Goal: Task Accomplishment & Management: Use online tool/utility

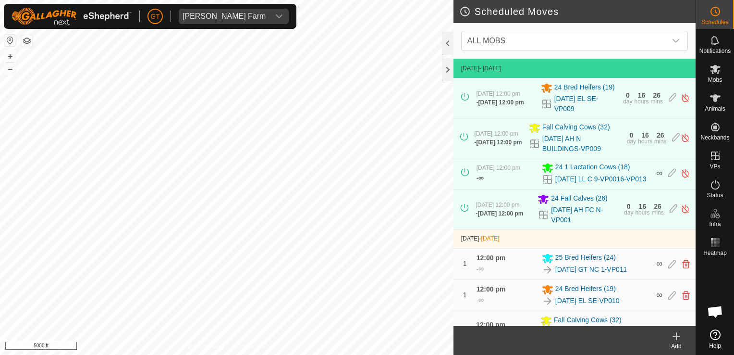
scroll to position [111, 0]
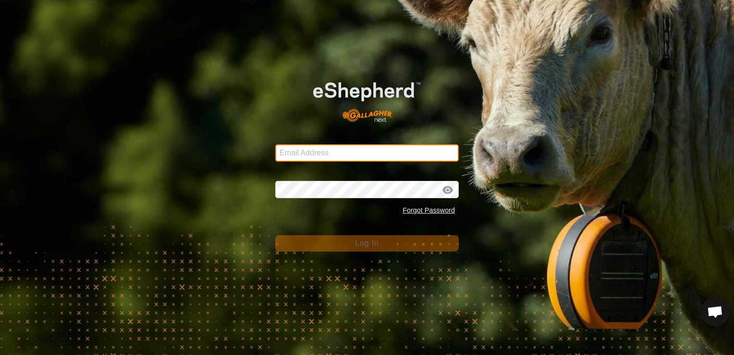
type input "[EMAIL_ADDRESS][DOMAIN_NAME]"
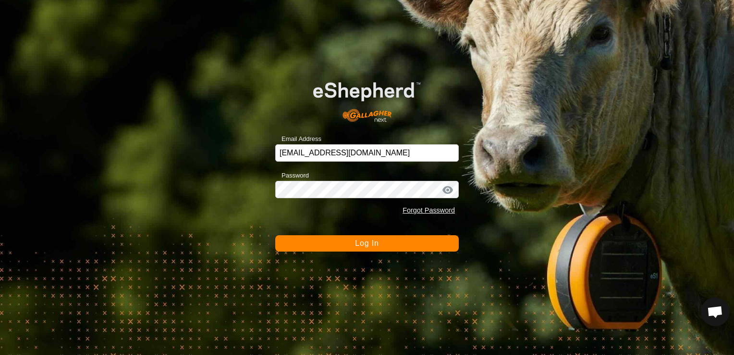
click at [399, 245] on button "Log In" at bounding box center [367, 243] width 184 height 16
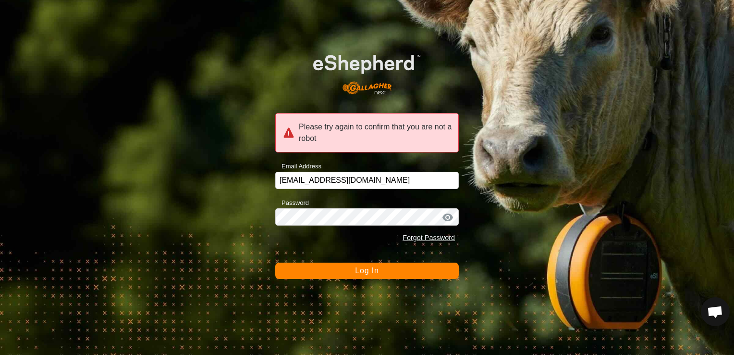
click at [348, 268] on button "Log In" at bounding box center [367, 270] width 184 height 16
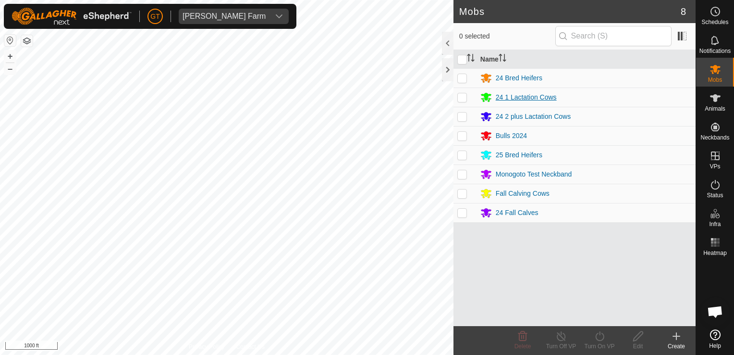
click at [572, 99] on div "Mobs 8 0 selected Name 24 Bred Heifers 24 1 Lactation Cows 24 2 plus Lactation …" at bounding box center [348, 177] width 696 height 355
click at [460, 116] on p-checkbox at bounding box center [462, 116] width 10 height 8
checkbox input "true"
click at [597, 334] on icon at bounding box center [599, 336] width 9 height 10
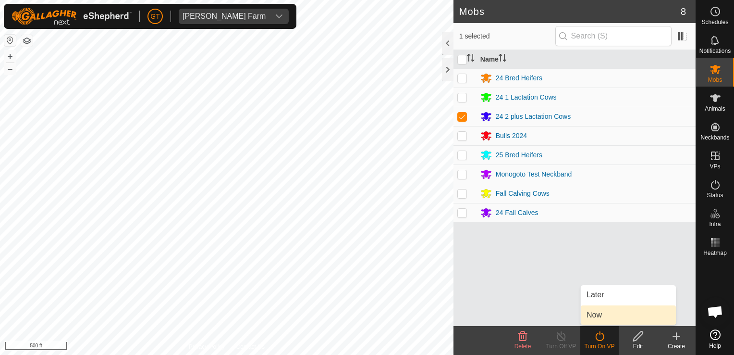
click at [612, 323] on link "Now" at bounding box center [628, 314] width 95 height 19
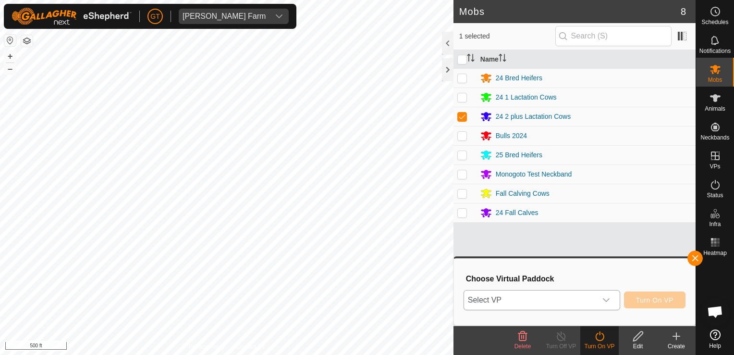
click at [610, 300] on icon "dropdown trigger" at bounding box center [607, 300] width 8 height 8
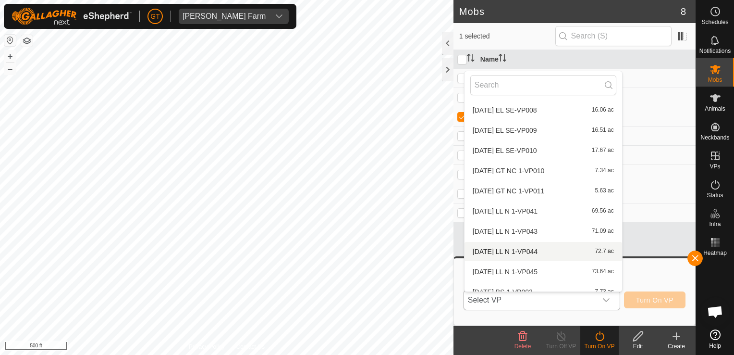
scroll to position [212, 0]
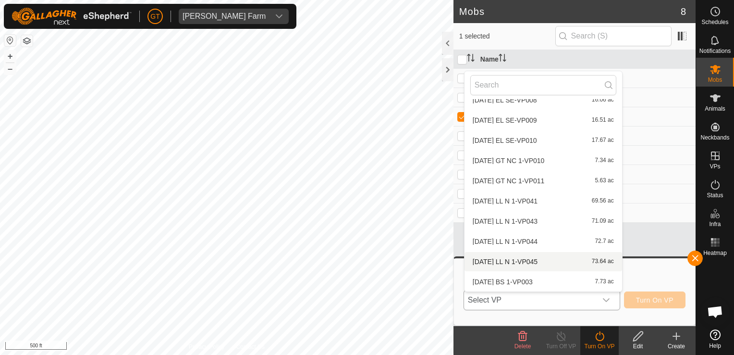
click at [552, 262] on li "[DATE] LL N 1-VP045 73.64 ac" at bounding box center [544, 261] width 158 height 19
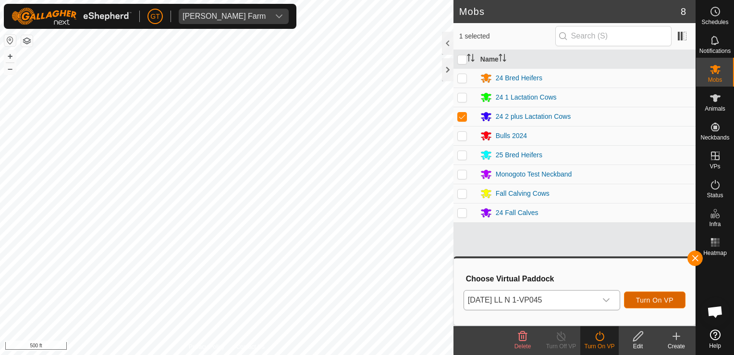
click at [640, 301] on span "Turn On VP" at bounding box center [654, 300] width 37 height 8
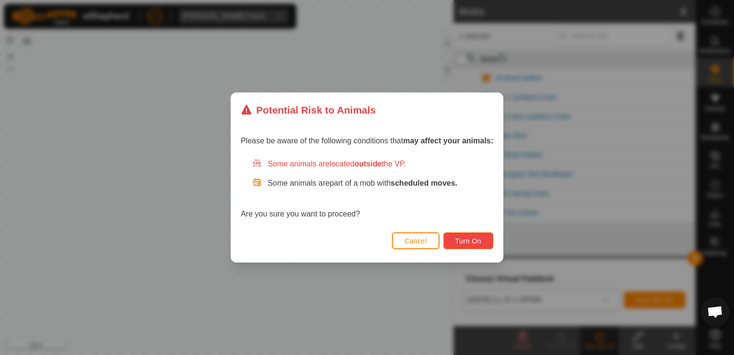
click at [481, 241] on span "Turn On" at bounding box center [469, 241] width 26 height 8
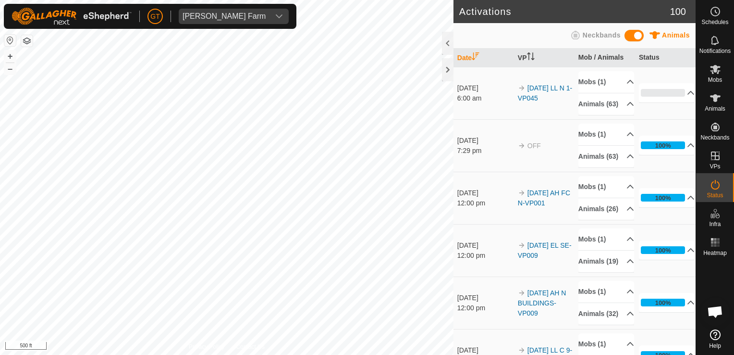
click at [0, 328] on html "[PERSON_NAME] Farm Schedules Notifications Mobs Animals Neckbands VPs Status In…" at bounding box center [367, 177] width 734 height 355
